Goal: Information Seeking & Learning: Learn about a topic

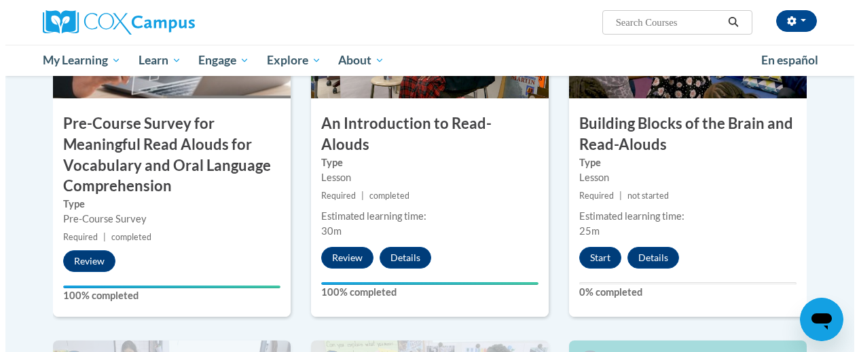
scroll to position [445, 0]
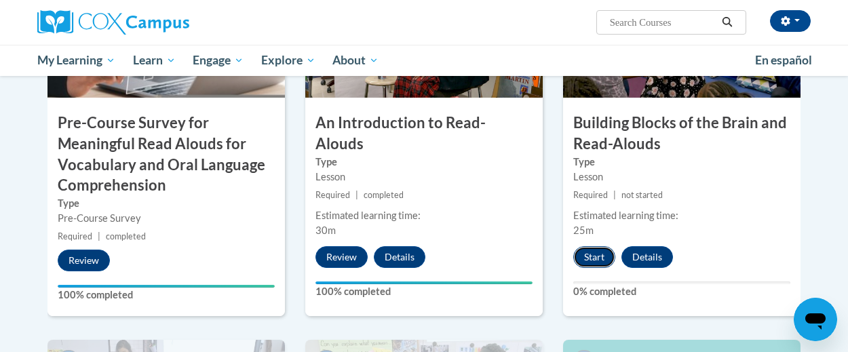
click at [599, 252] on button "Start" at bounding box center [594, 257] width 42 height 22
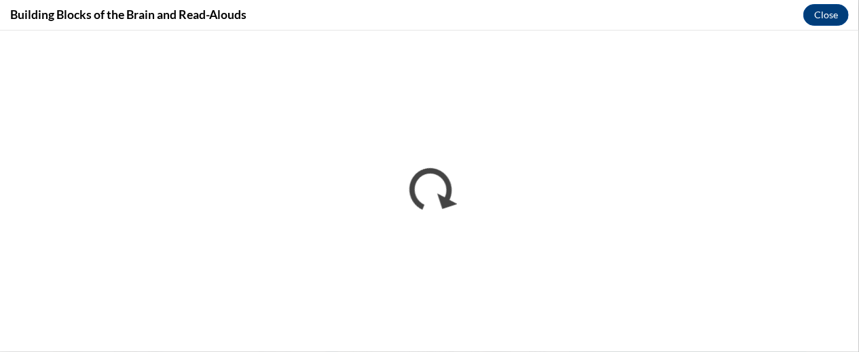
scroll to position [0, 0]
